Goal: Transaction & Acquisition: Purchase product/service

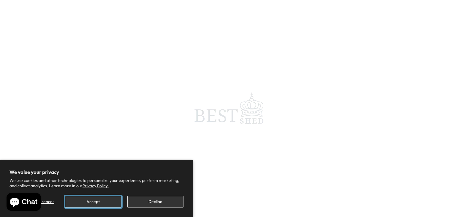
click at [108, 200] on button "Accept" at bounding box center [93, 202] width 56 height 12
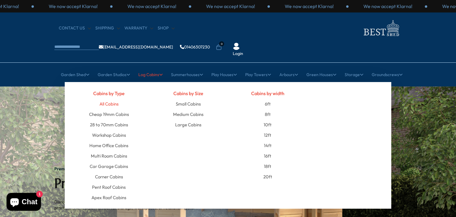
click at [112, 99] on link "All Cabins" at bounding box center [108, 104] width 19 height 10
click at [106, 99] on link "All Cabins" at bounding box center [108, 104] width 19 height 10
click at [107, 99] on link "All Cabins" at bounding box center [108, 104] width 19 height 10
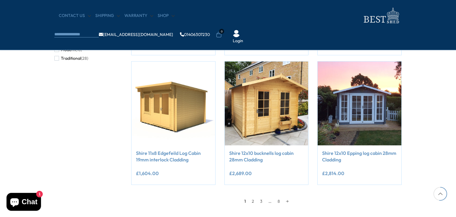
scroll to position [505, 0]
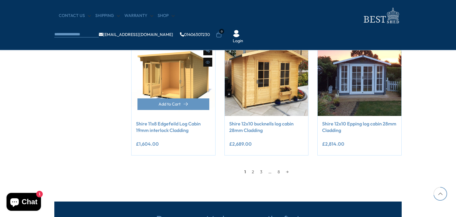
click at [201, 71] on img at bounding box center [174, 74] width 84 height 84
